Goal: Navigation & Orientation: Find specific page/section

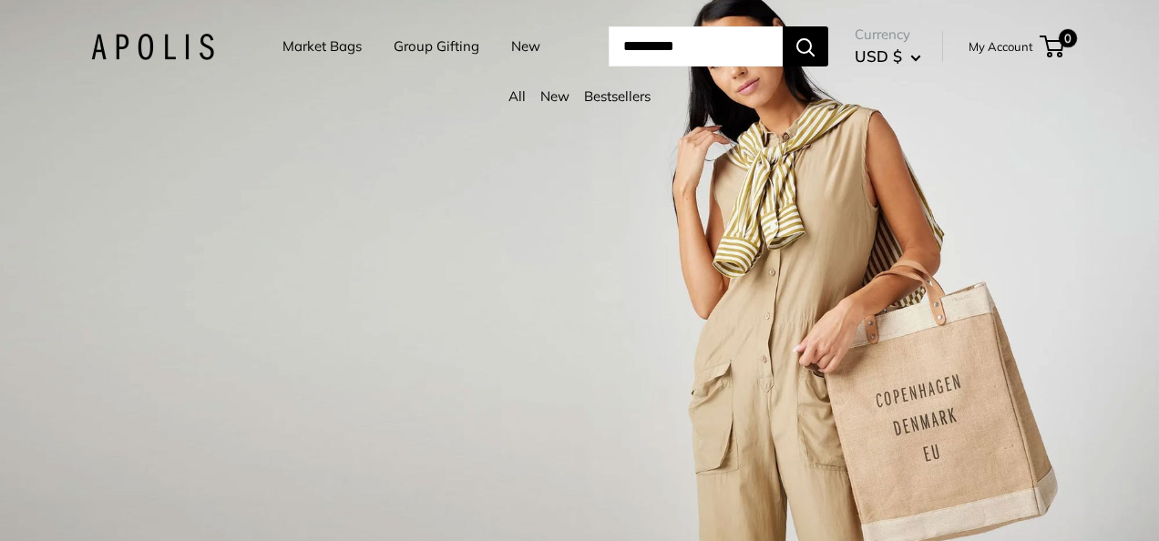
click at [536, 148] on div "1 / 3" at bounding box center [579, 270] width 1159 height 541
click at [1104, 235] on div "About Us Wholesale Support Return Policy Terms of Service Privacy Policy We rel…" at bounding box center [579, 270] width 1159 height 541
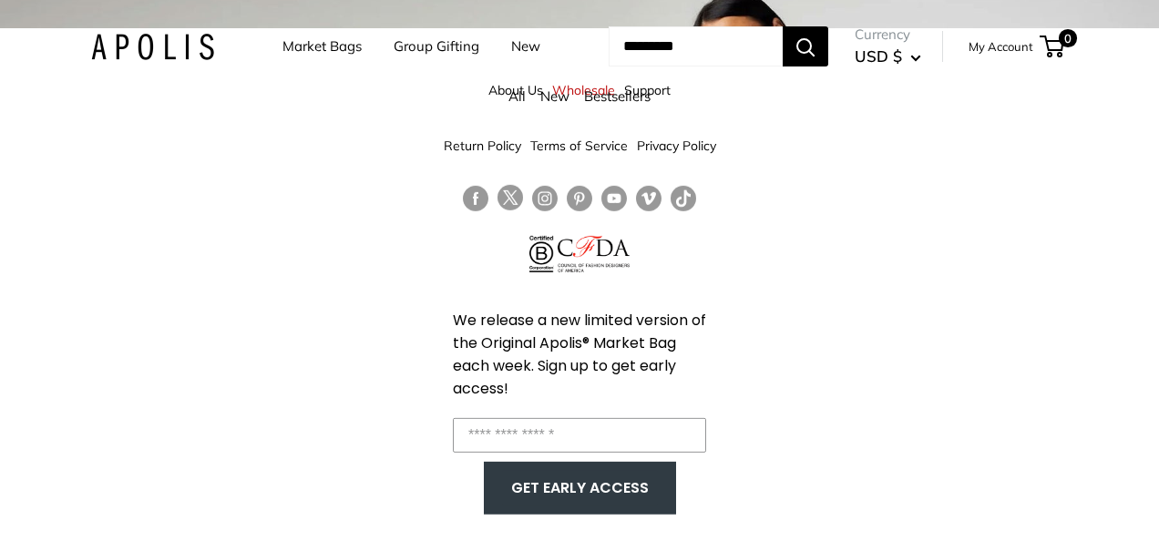
click at [1116, 286] on div "About Us Wholesale Support Return Policy Terms of Service Privacy Policy We rel…" at bounding box center [579, 298] width 1159 height 541
